Goal: Information Seeking & Learning: Learn about a topic

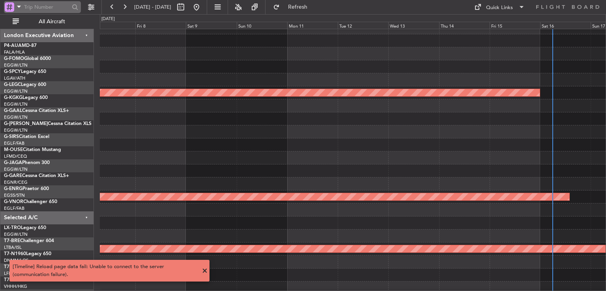
scroll to position [8, 0]
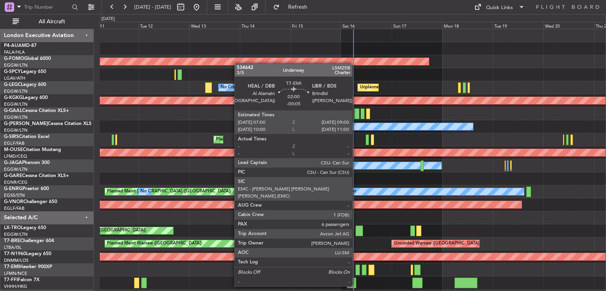
click at [356, 272] on div at bounding box center [358, 270] width 4 height 11
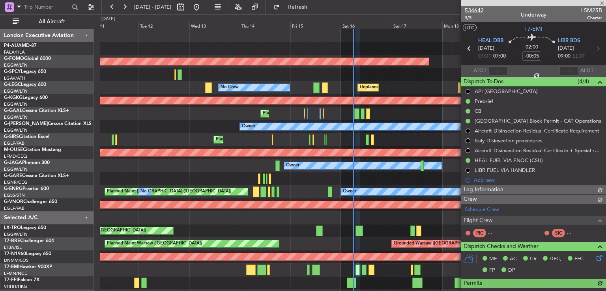
click at [475, 11] on span "534642" at bounding box center [474, 10] width 19 height 8
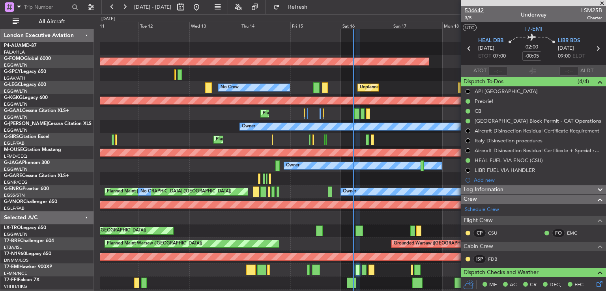
click at [478, 10] on span "534642" at bounding box center [474, 10] width 19 height 8
click at [601, 4] on span at bounding box center [602, 3] width 8 height 7
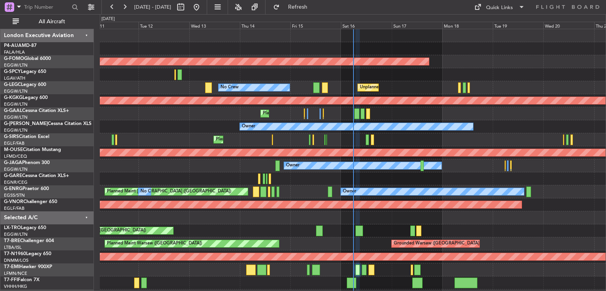
type input "0"
click at [128, 11] on button at bounding box center [124, 7] width 13 height 13
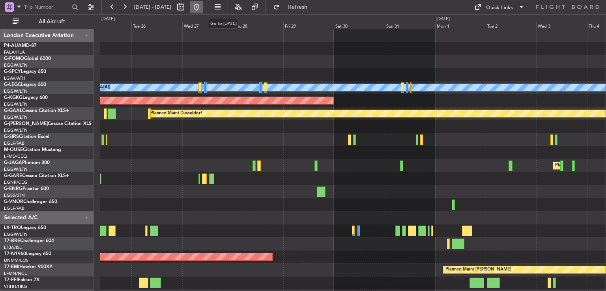
click at [203, 6] on button at bounding box center [196, 7] width 13 height 13
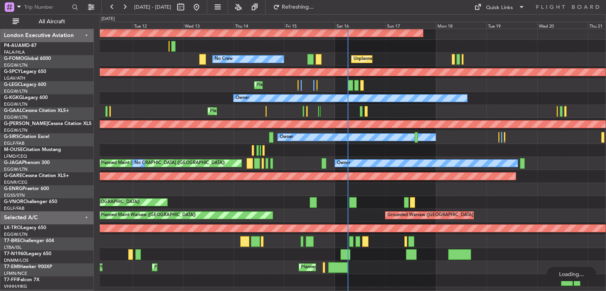
scroll to position [30, 0]
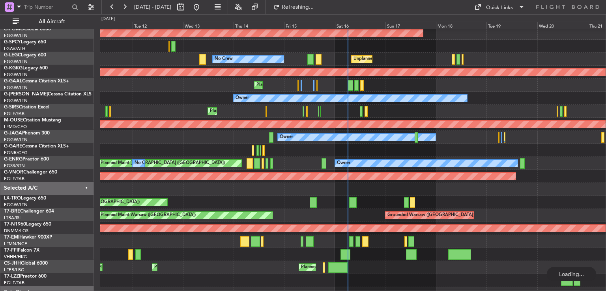
click at [373, 213] on div "Grounded Warsaw ([GEOGRAPHIC_DATA]) Planned Maint [GEOGRAPHIC_DATA] ([GEOGRAPHI…" at bounding box center [353, 215] width 506 height 13
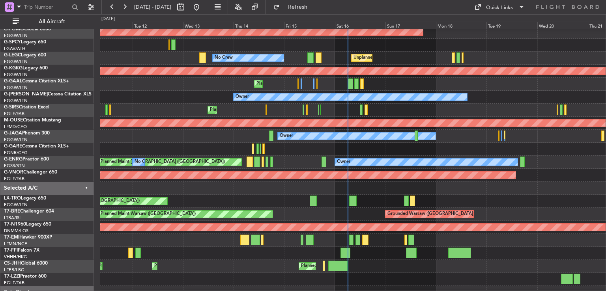
scroll to position [0, 0]
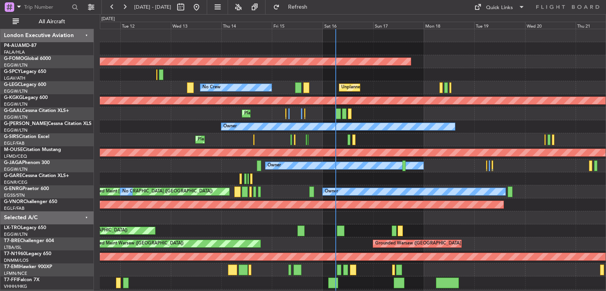
click at [393, 210] on div "Planned Maint Windsor Locks ([PERSON_NAME] Intl) No Crew Unplanned Maint [GEOGR…" at bounding box center [353, 192] width 506 height 326
click at [393, 210] on div "Planned Maint London ([GEOGRAPHIC_DATA])" at bounding box center [353, 205] width 506 height 13
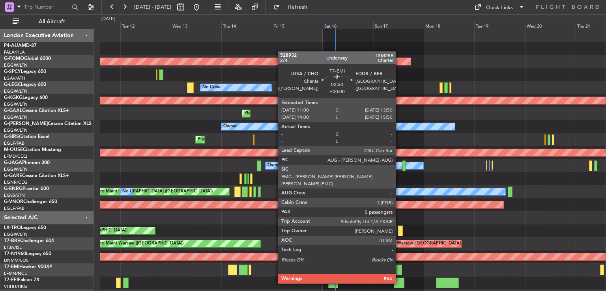
click at [399, 269] on div at bounding box center [399, 270] width 6 height 11
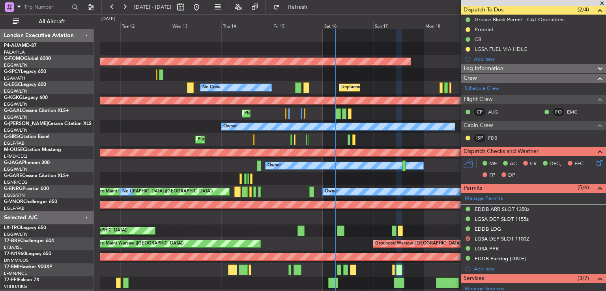
scroll to position [73, 0]
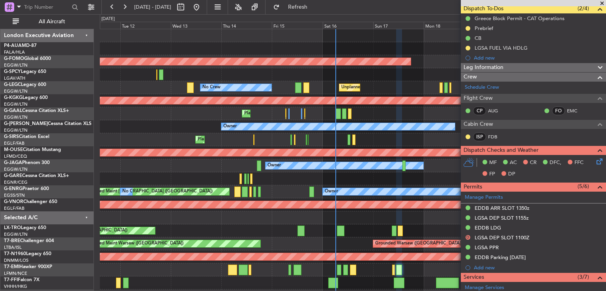
click at [603, 2] on span at bounding box center [602, 3] width 8 height 7
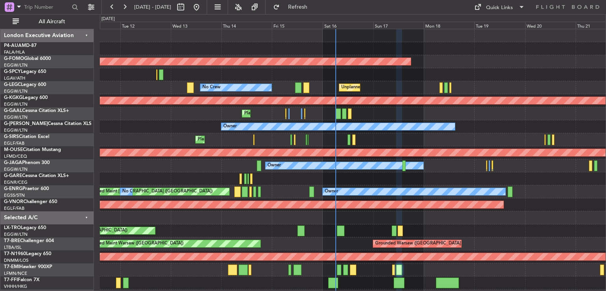
type input "0"
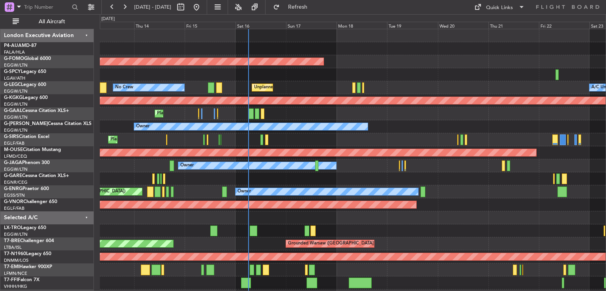
click at [378, 146] on div "Planned Maint [GEOGRAPHIC_DATA] ([GEOGRAPHIC_DATA])" at bounding box center [353, 139] width 506 height 13
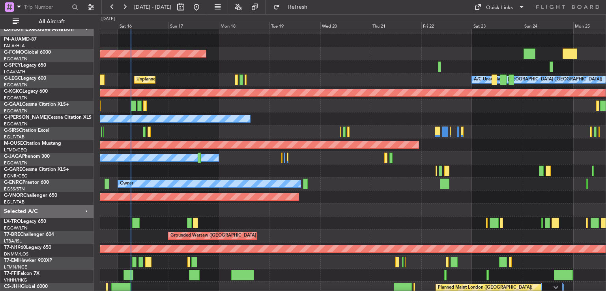
click at [371, 110] on div "Planned Maint Planned [GEOGRAPHIC_DATA]" at bounding box center [353, 105] width 506 height 13
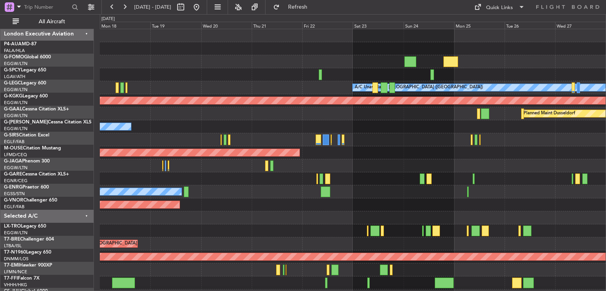
click at [320, 124] on div "Owner" at bounding box center [353, 126] width 506 height 13
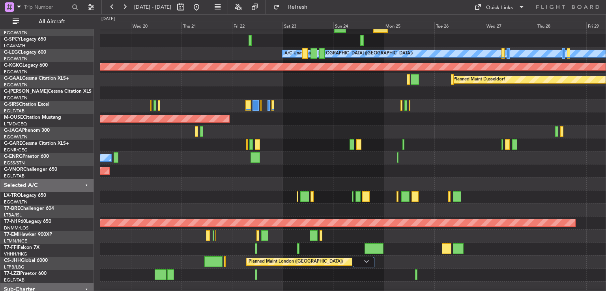
scroll to position [34, 0]
click at [260, 170] on div "Planned Maint London ([GEOGRAPHIC_DATA])" at bounding box center [353, 171] width 506 height 13
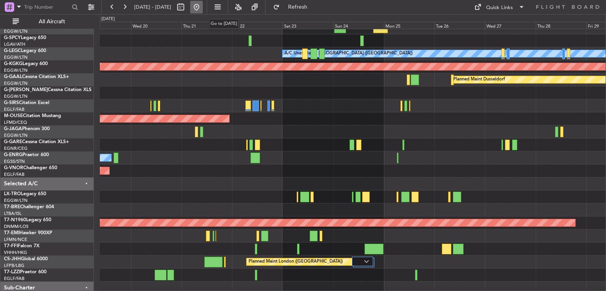
click at [203, 7] on button at bounding box center [196, 7] width 13 height 13
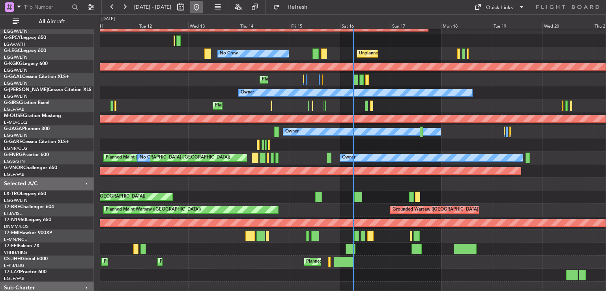
click at [203, 7] on button at bounding box center [196, 7] width 13 height 13
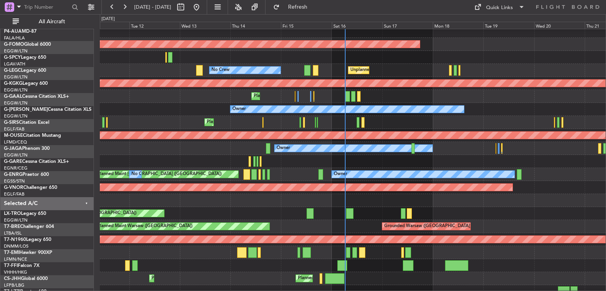
scroll to position [17, 0]
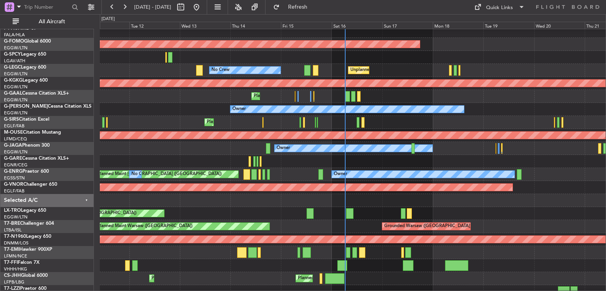
click at [393, 92] on div "Planned Maint No Crew" at bounding box center [353, 96] width 506 height 13
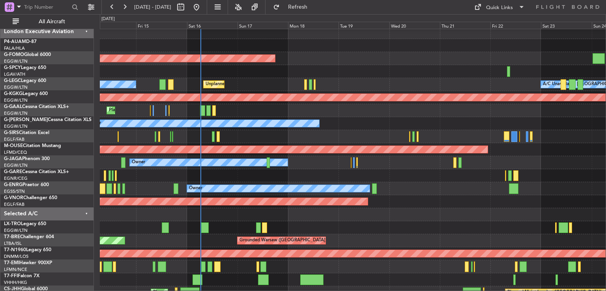
scroll to position [3, 0]
click at [272, 167] on div "Owner" at bounding box center [353, 162] width 506 height 13
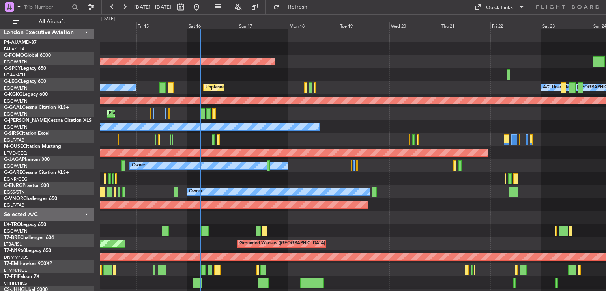
scroll to position [0, 0]
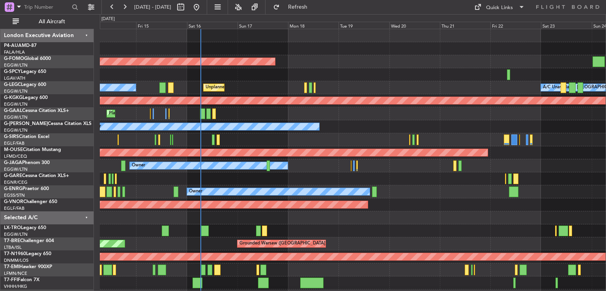
click at [358, 128] on div "Planned Maint Windsor Locks ([PERSON_NAME] Intl) No Crew Unplanned Maint [GEOGR…" at bounding box center [353, 198] width 506 height 339
